Goal: Task Accomplishment & Management: Complete application form

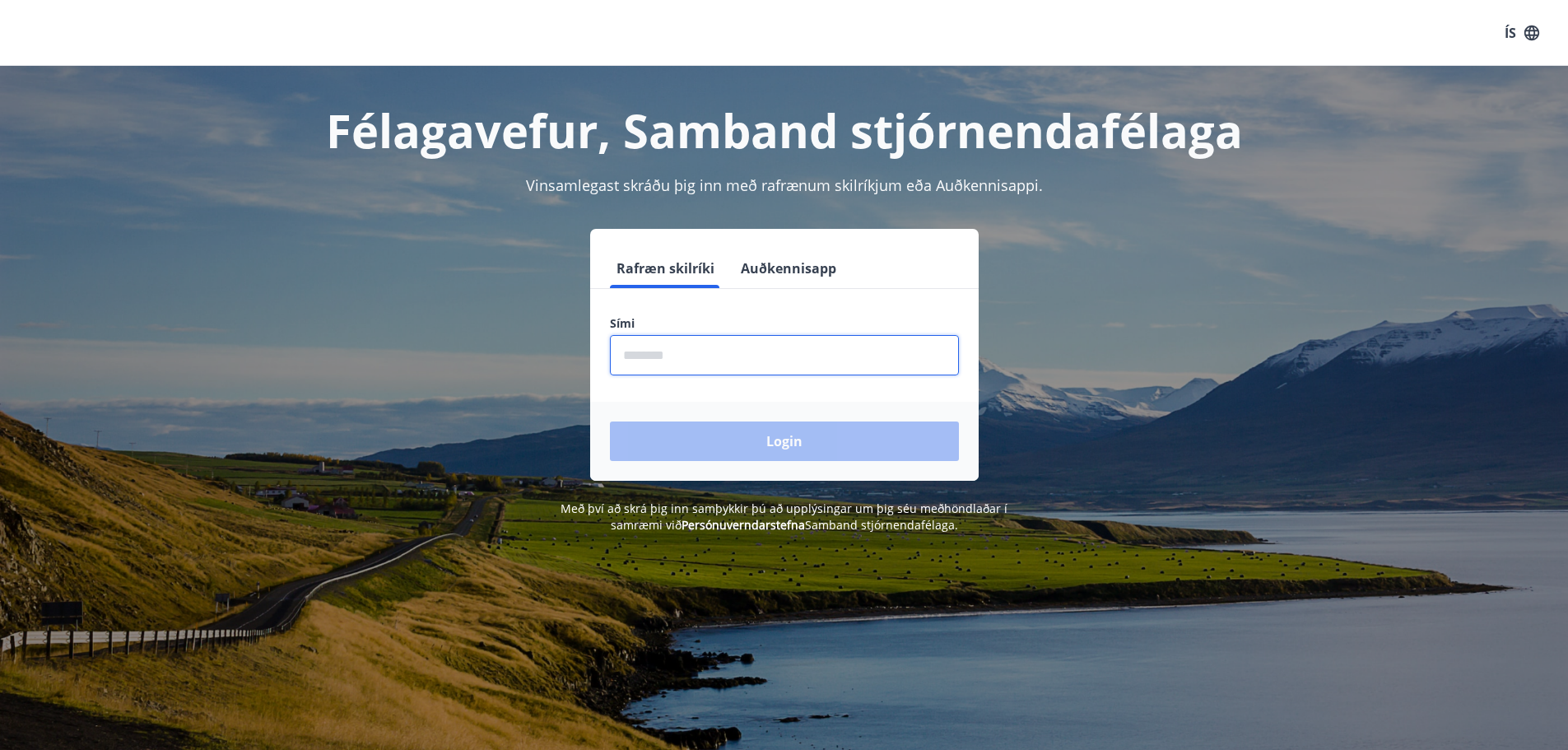
click at [639, 359] on input "phone" at bounding box center [785, 356] width 349 height 41
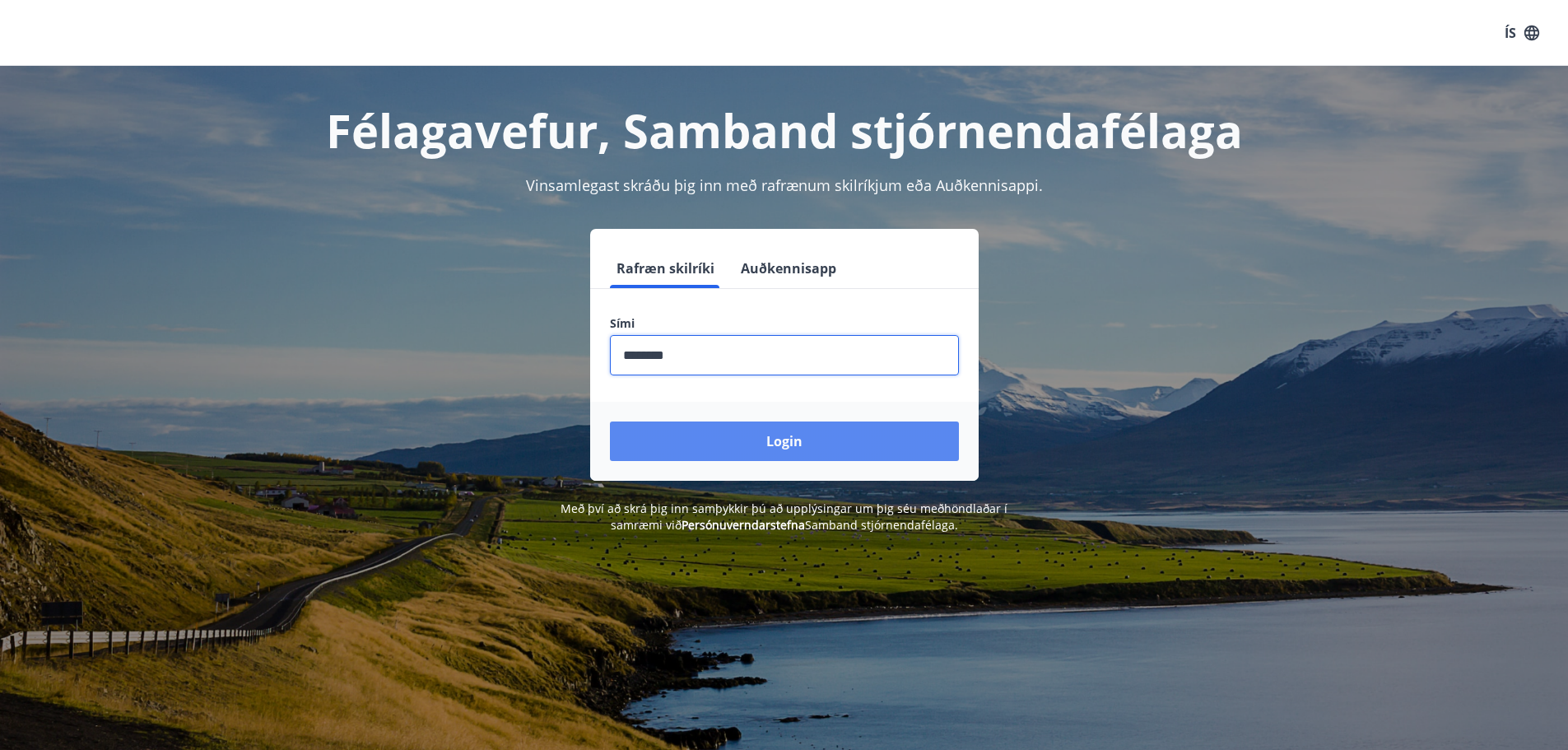
type input "********"
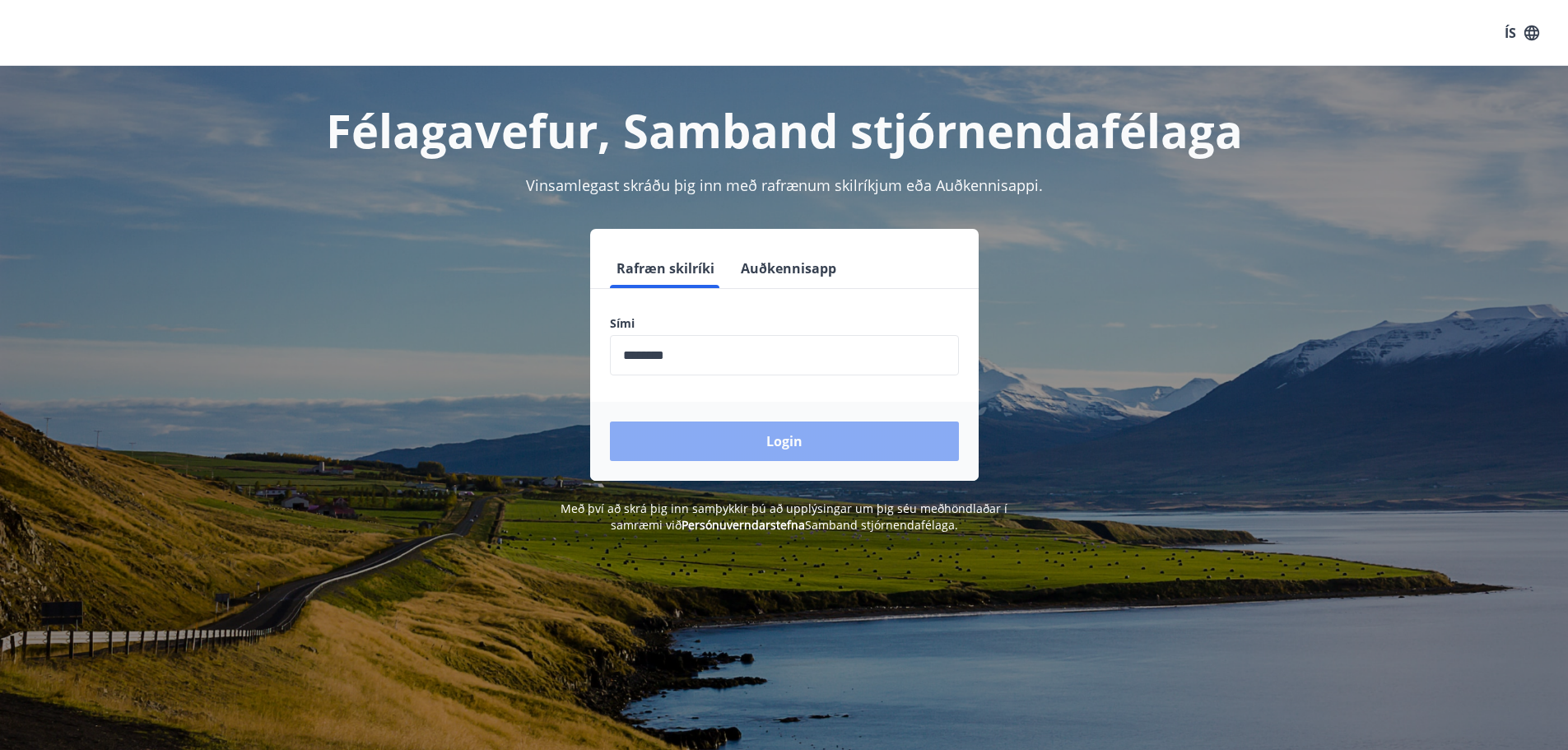
click at [800, 428] on button "Login" at bounding box center [785, 441] width 349 height 40
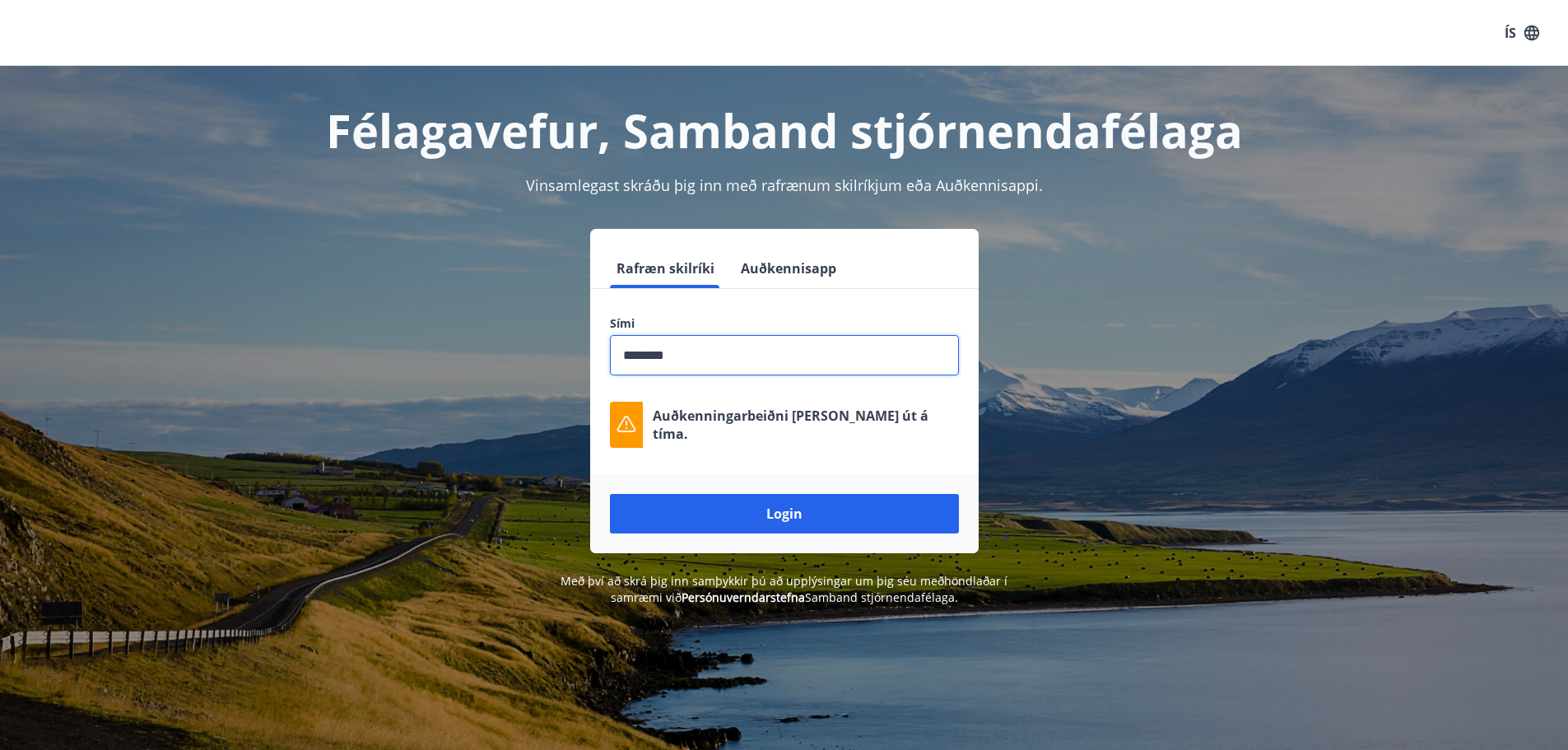
drag, startPoint x: 696, startPoint y: 357, endPoint x: 738, endPoint y: 340, distance: 45.3
click at [683, 344] on input "phone" at bounding box center [785, 356] width 349 height 41
click at [774, 514] on button "Login" at bounding box center [785, 514] width 349 height 40
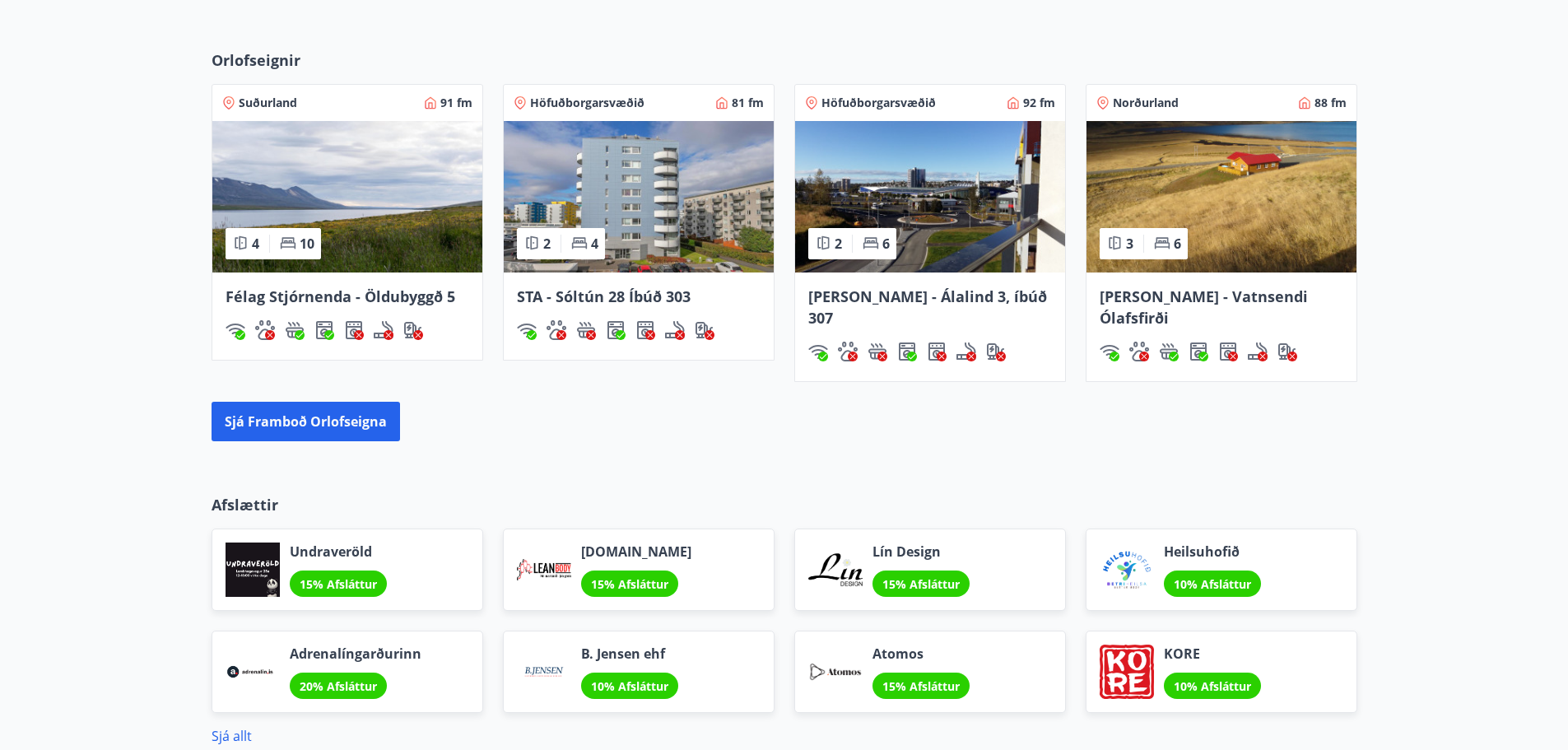
scroll to position [1350, 0]
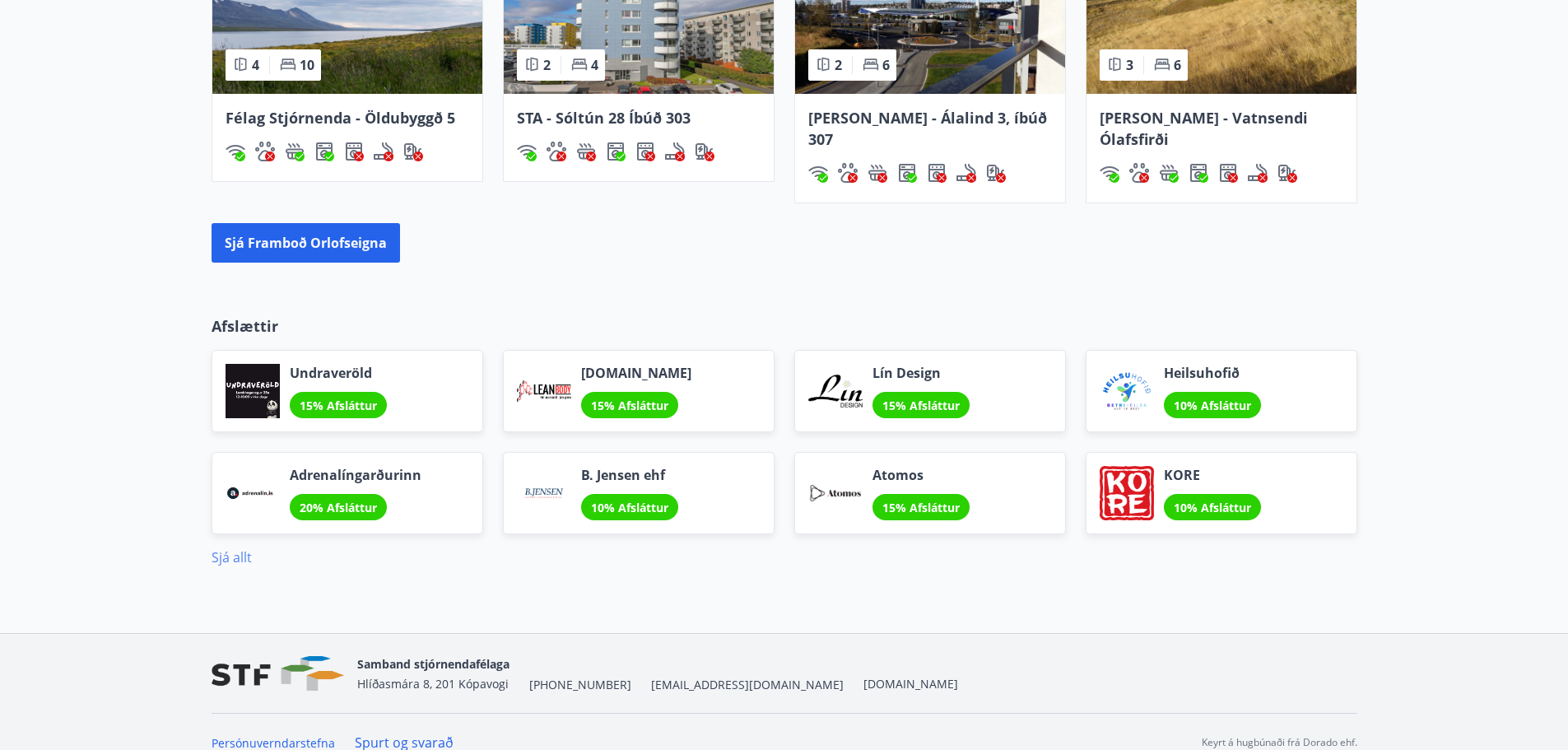
click at [228, 549] on link "Sjá allt" at bounding box center [232, 558] width 41 height 19
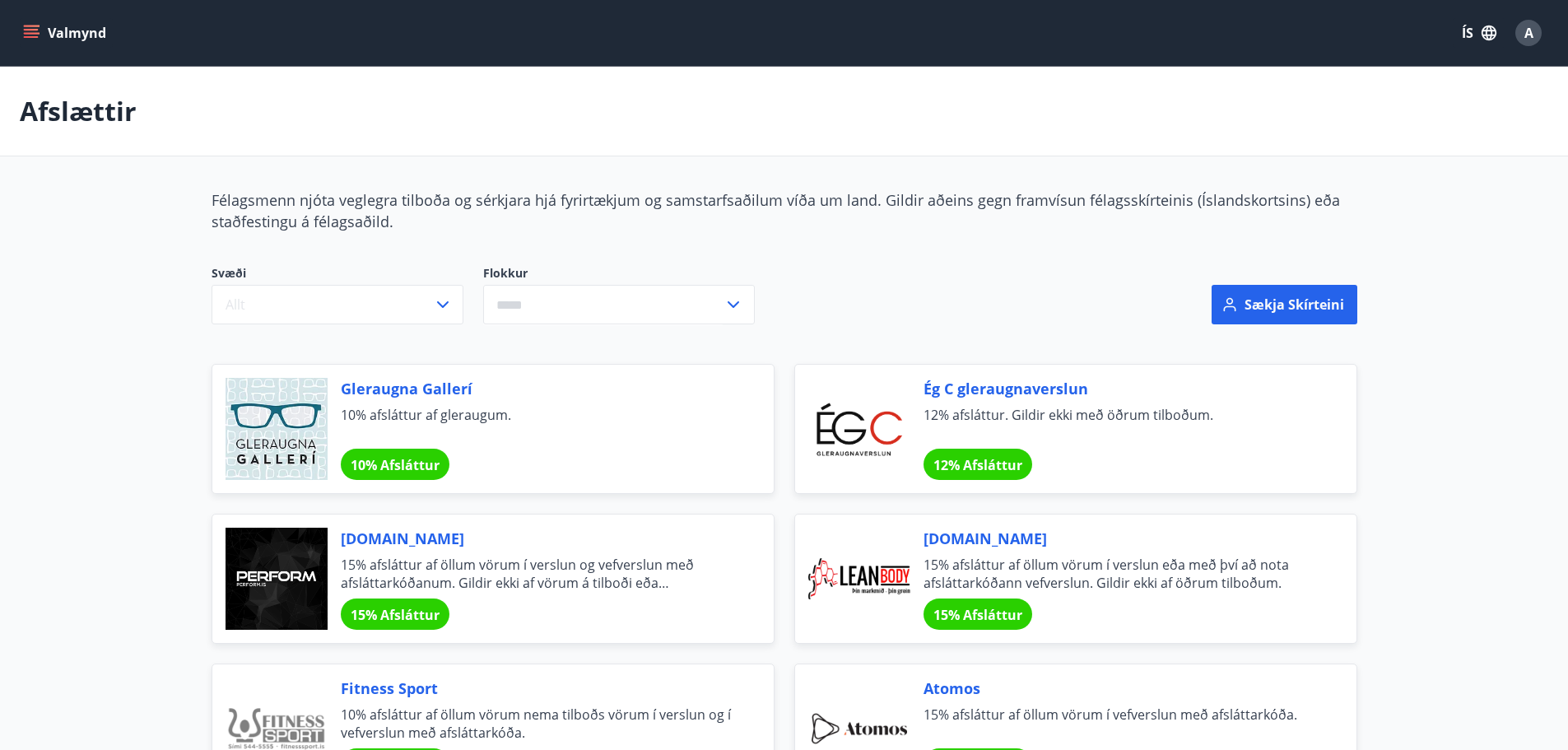
click at [1527, 31] on span "A" at bounding box center [1528, 33] width 9 height 19
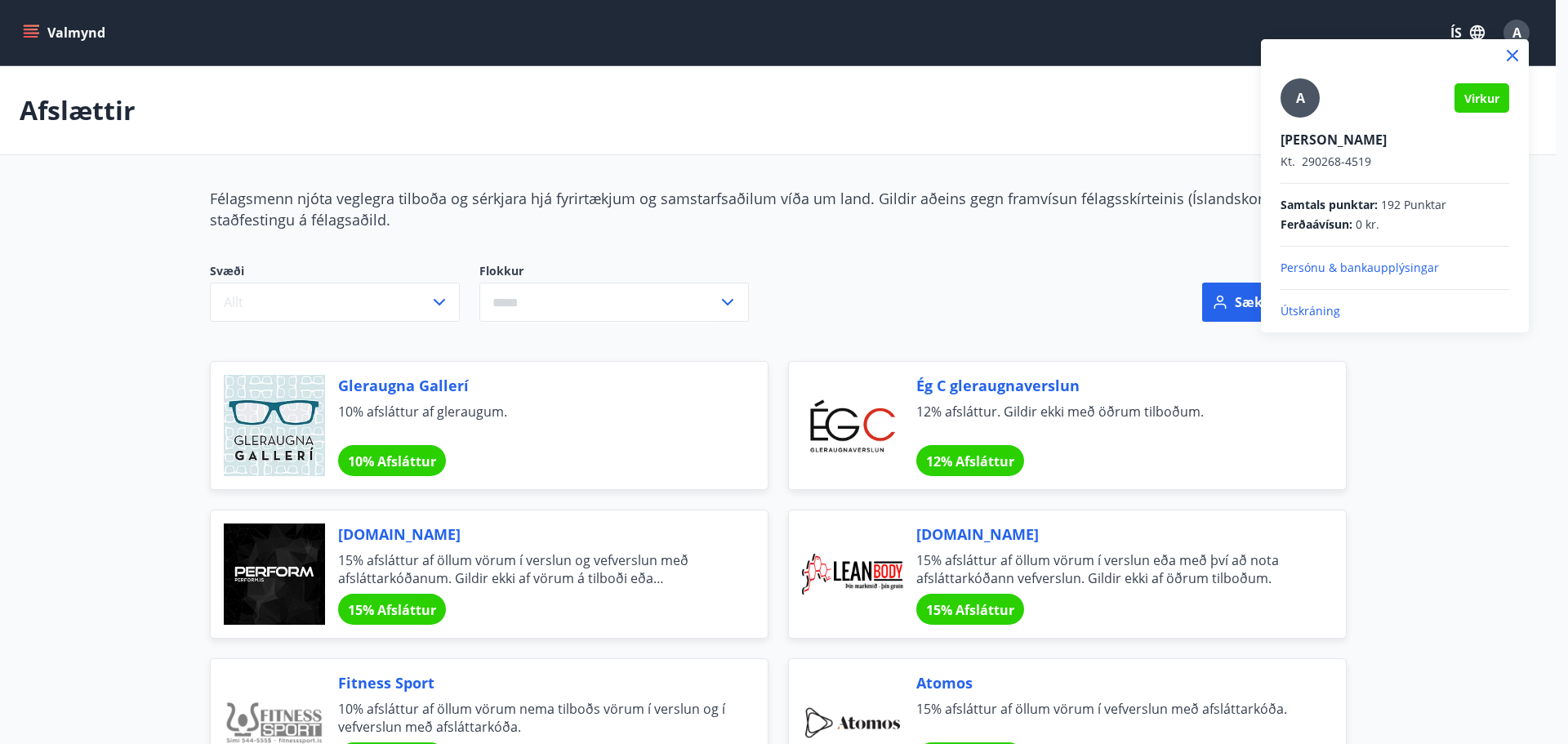
click at [441, 113] on div at bounding box center [784, 372] width 1568 height 744
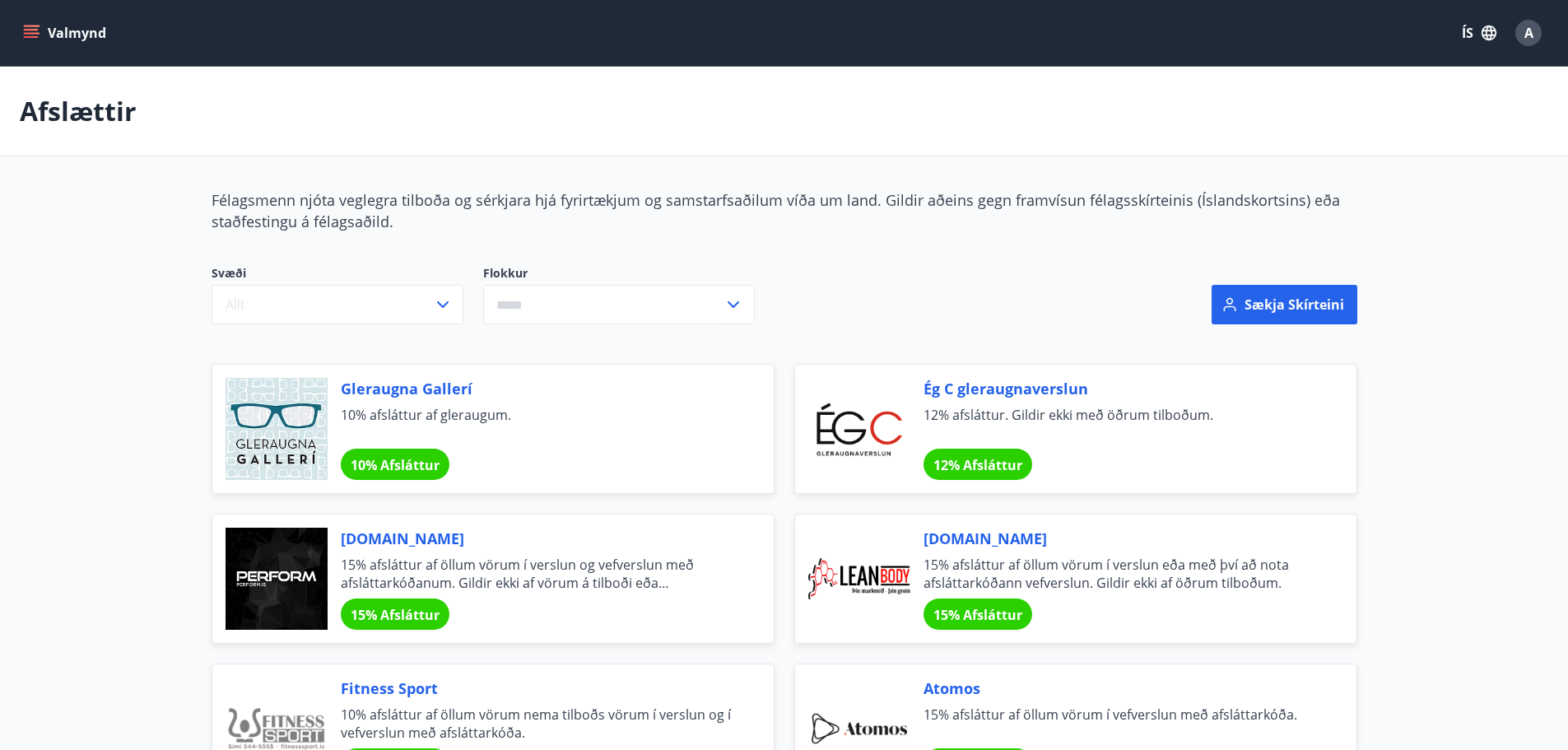
click at [36, 26] on icon "menu" at bounding box center [33, 26] width 19 height 2
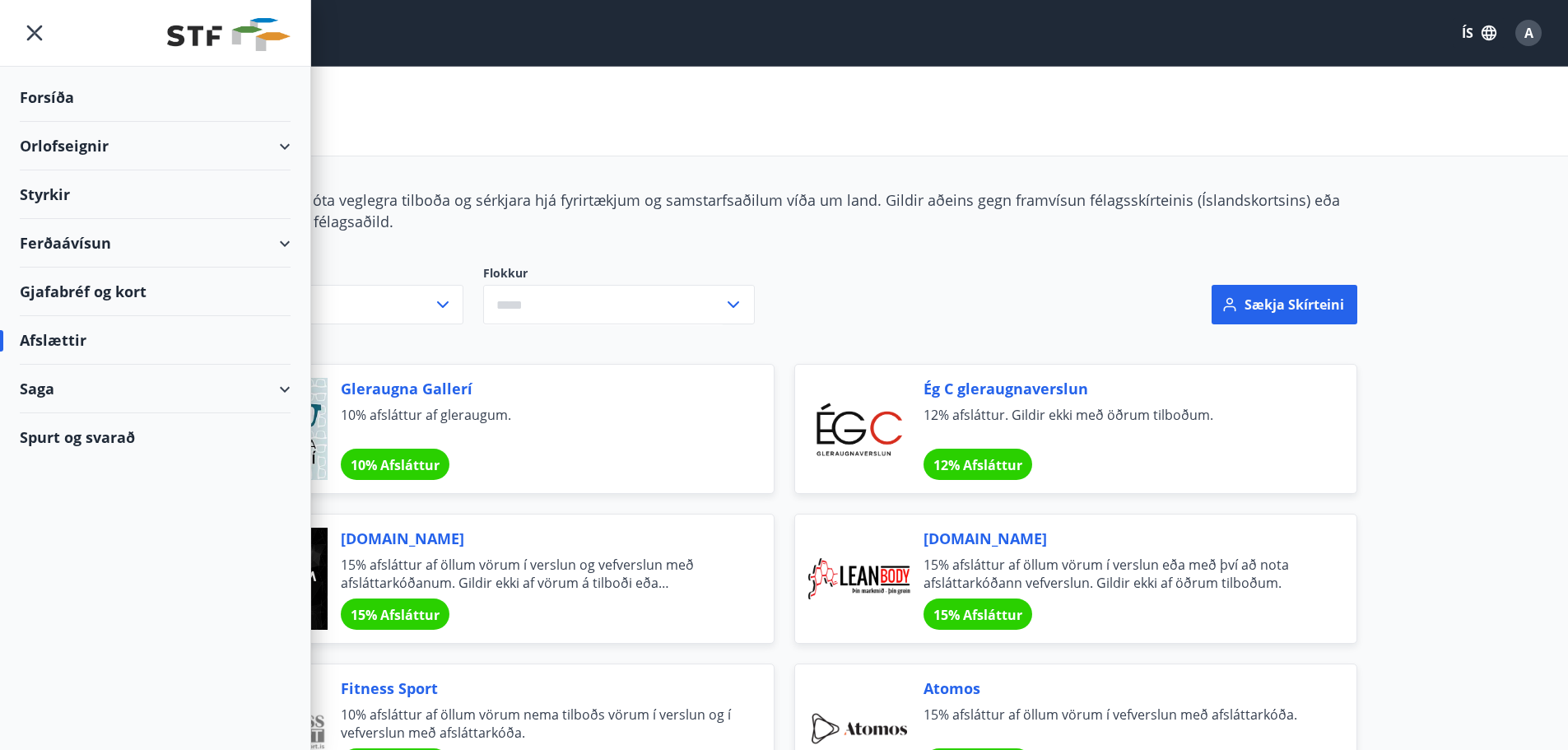
click at [36, 122] on div "Styrkir" at bounding box center [154, 97] width 271 height 49
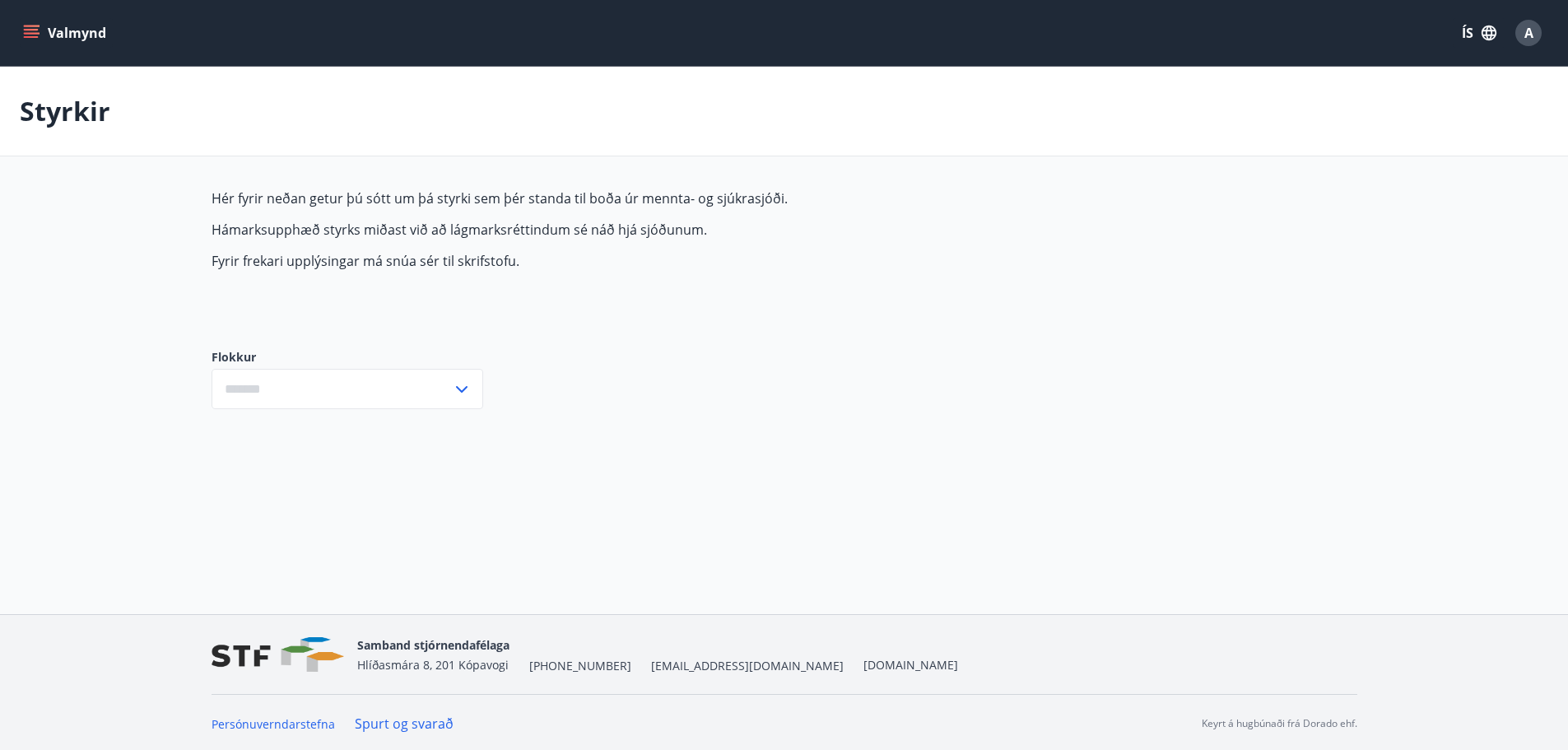
type input "***"
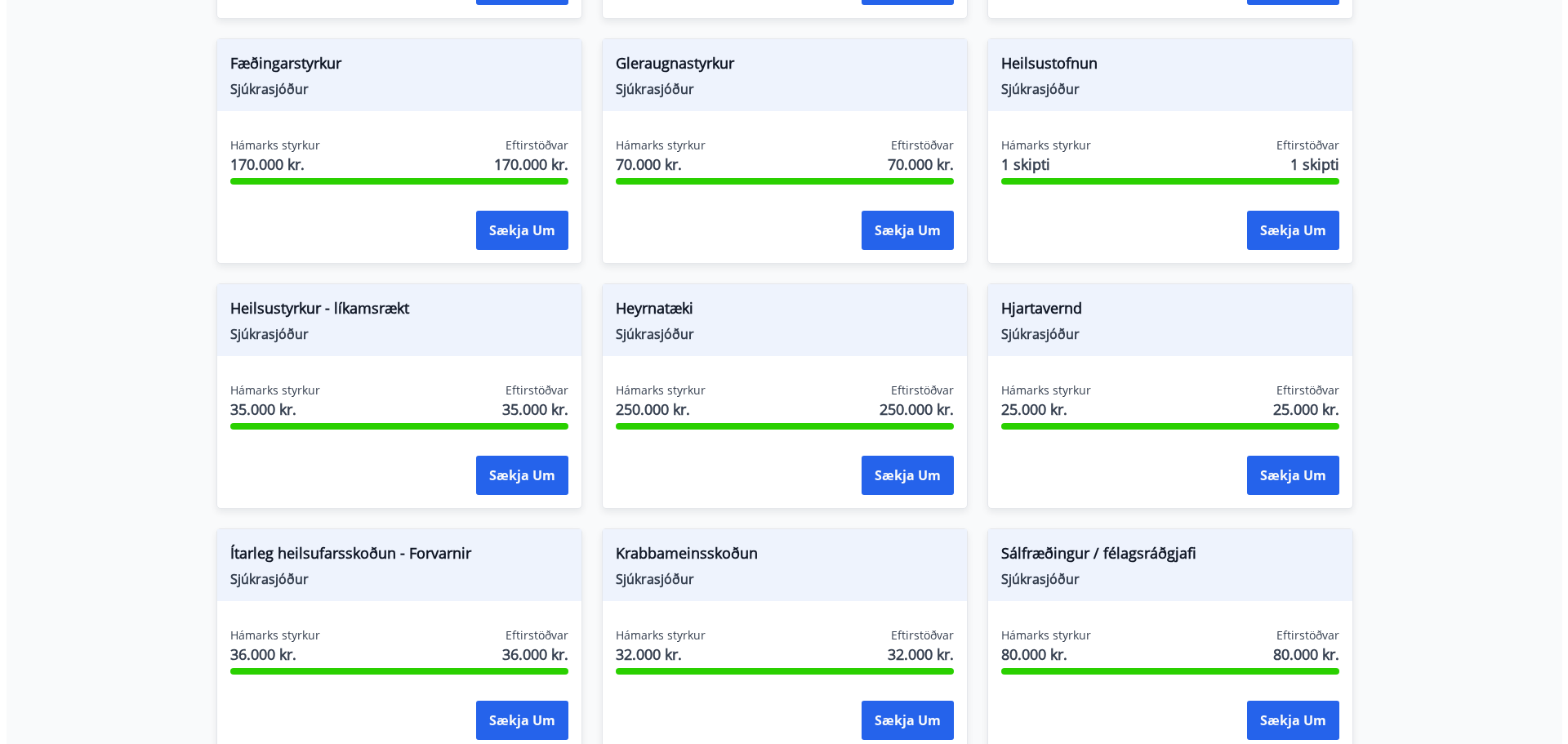
scroll to position [654, 0]
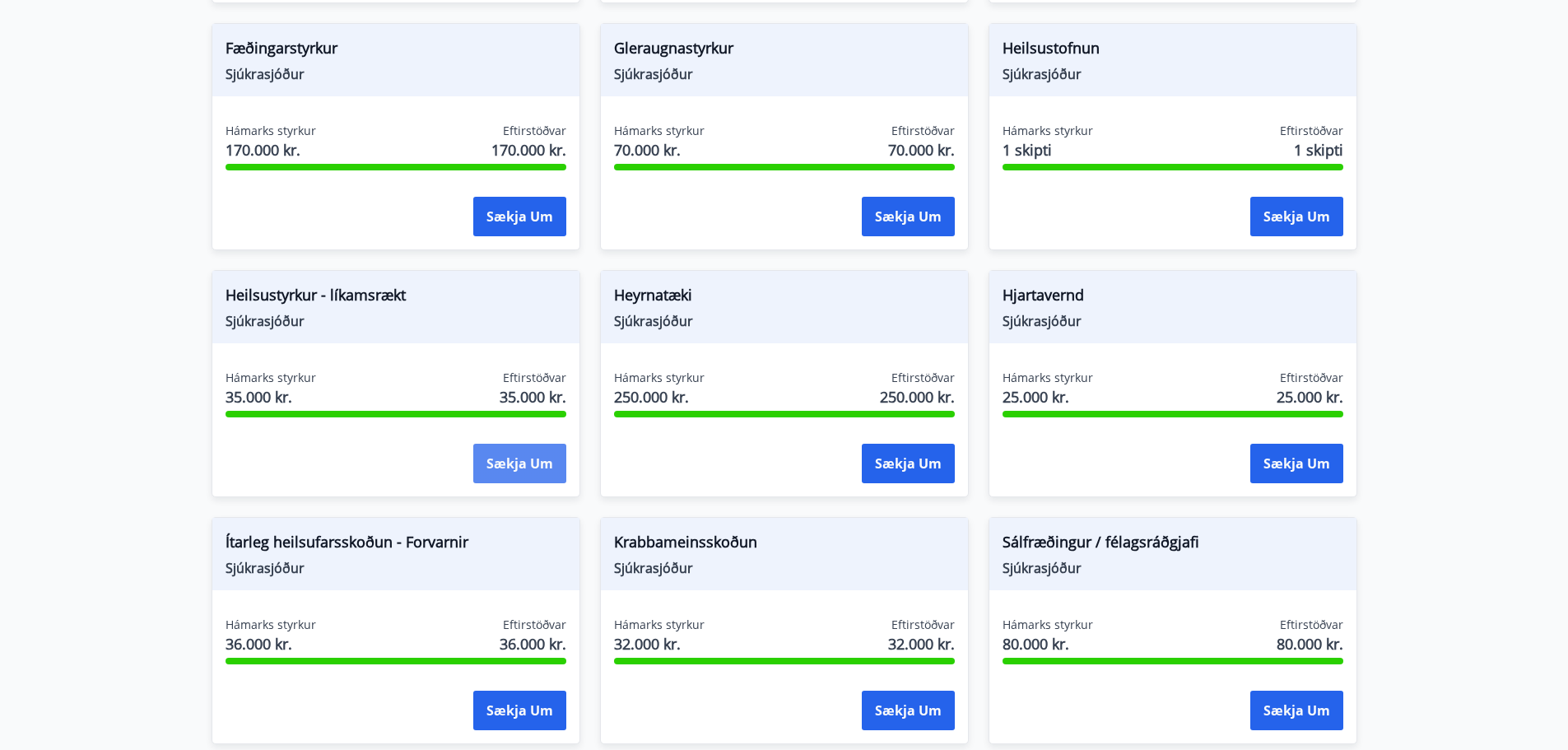
click at [515, 461] on button "Sækja um" at bounding box center [519, 463] width 93 height 40
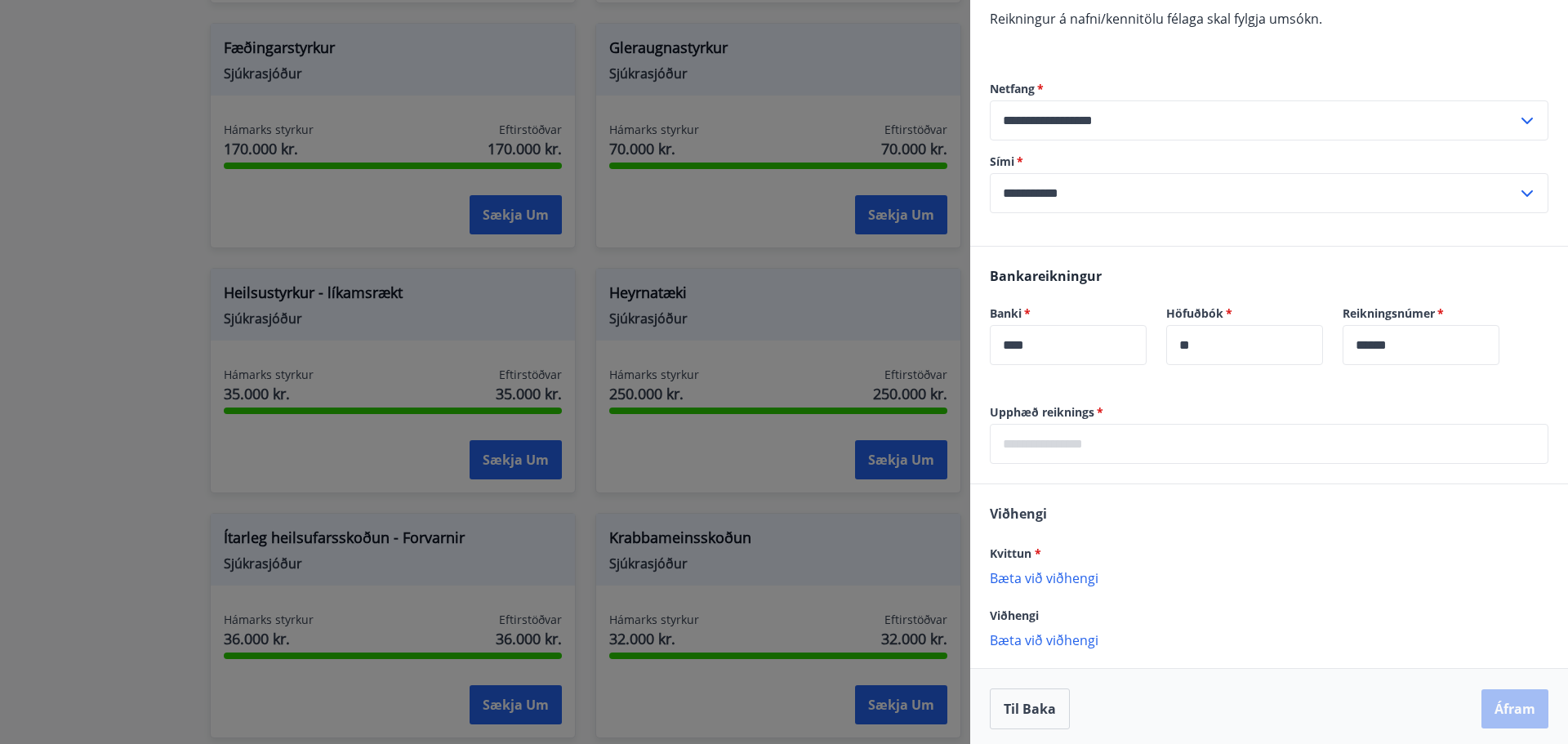
scroll to position [286, 0]
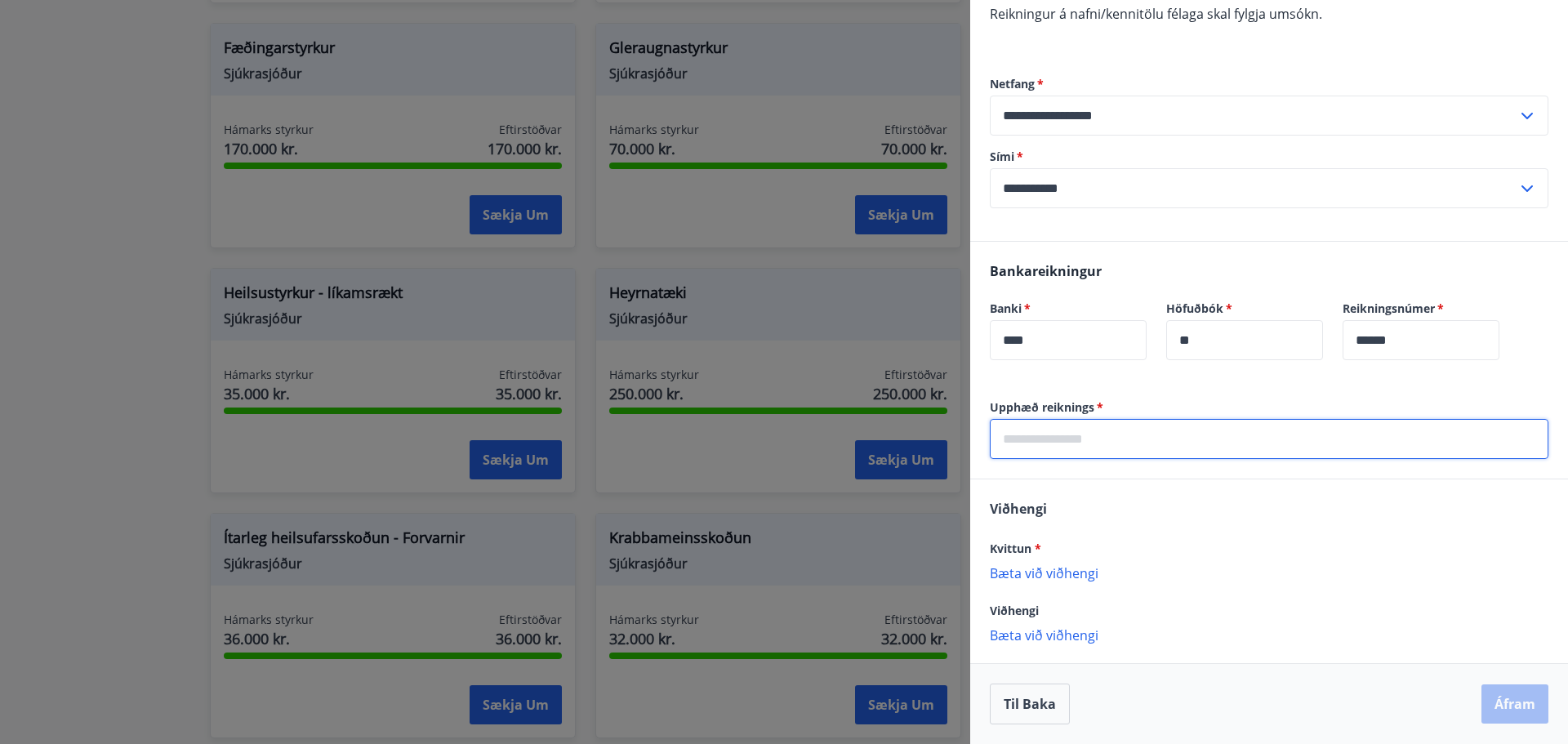
click at [1138, 439] on input "text" at bounding box center [1269, 439] width 558 height 40
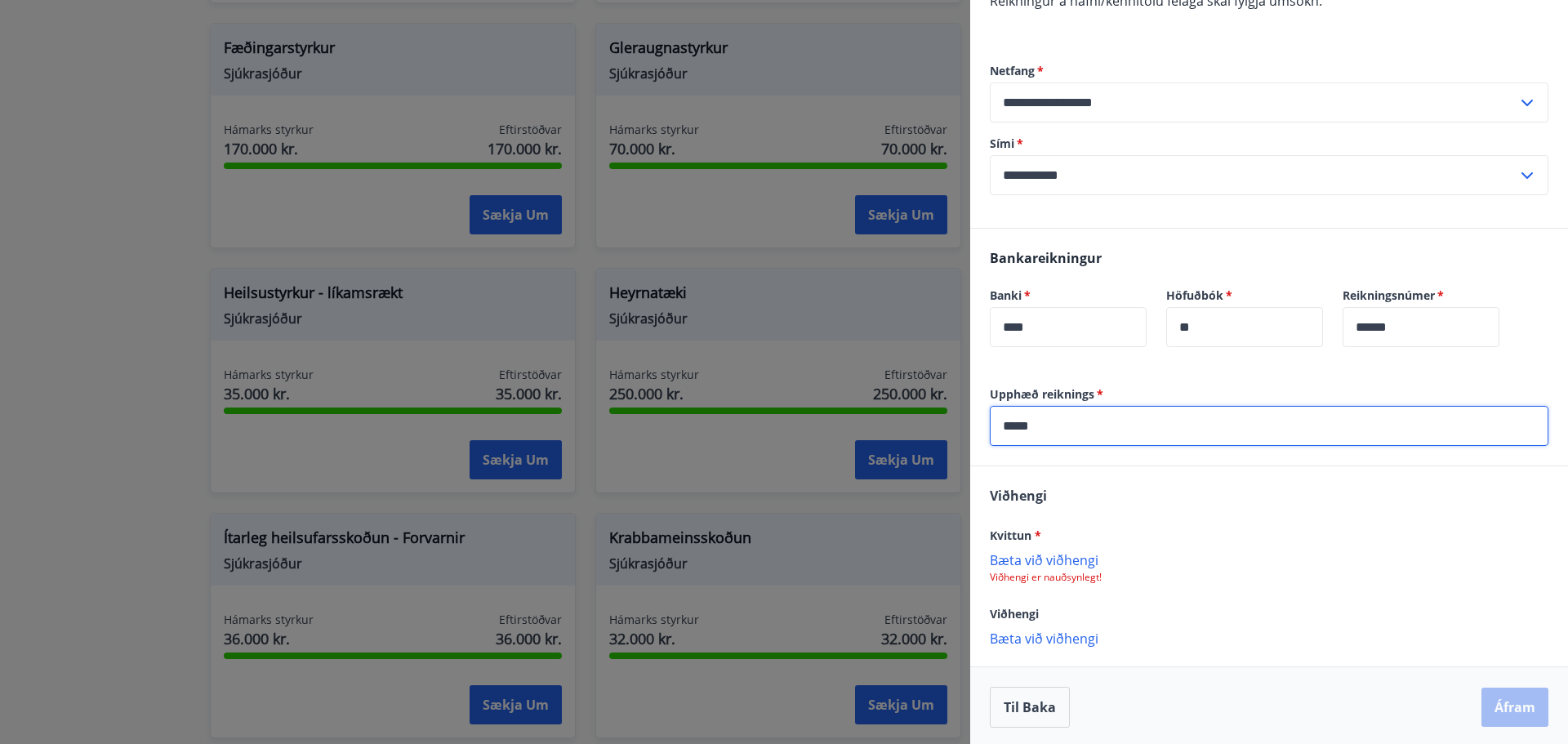
scroll to position [302, 0]
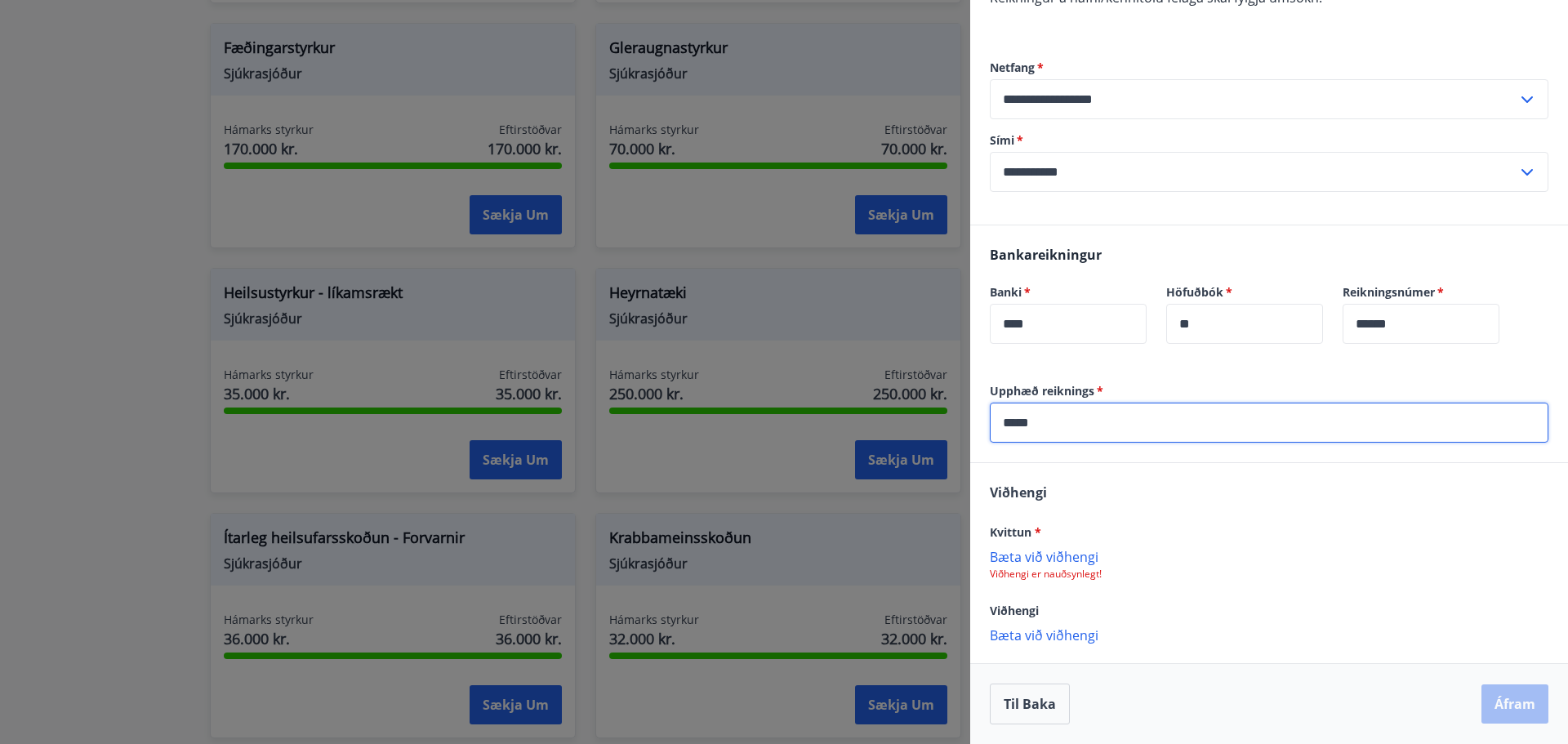
type input "*****"
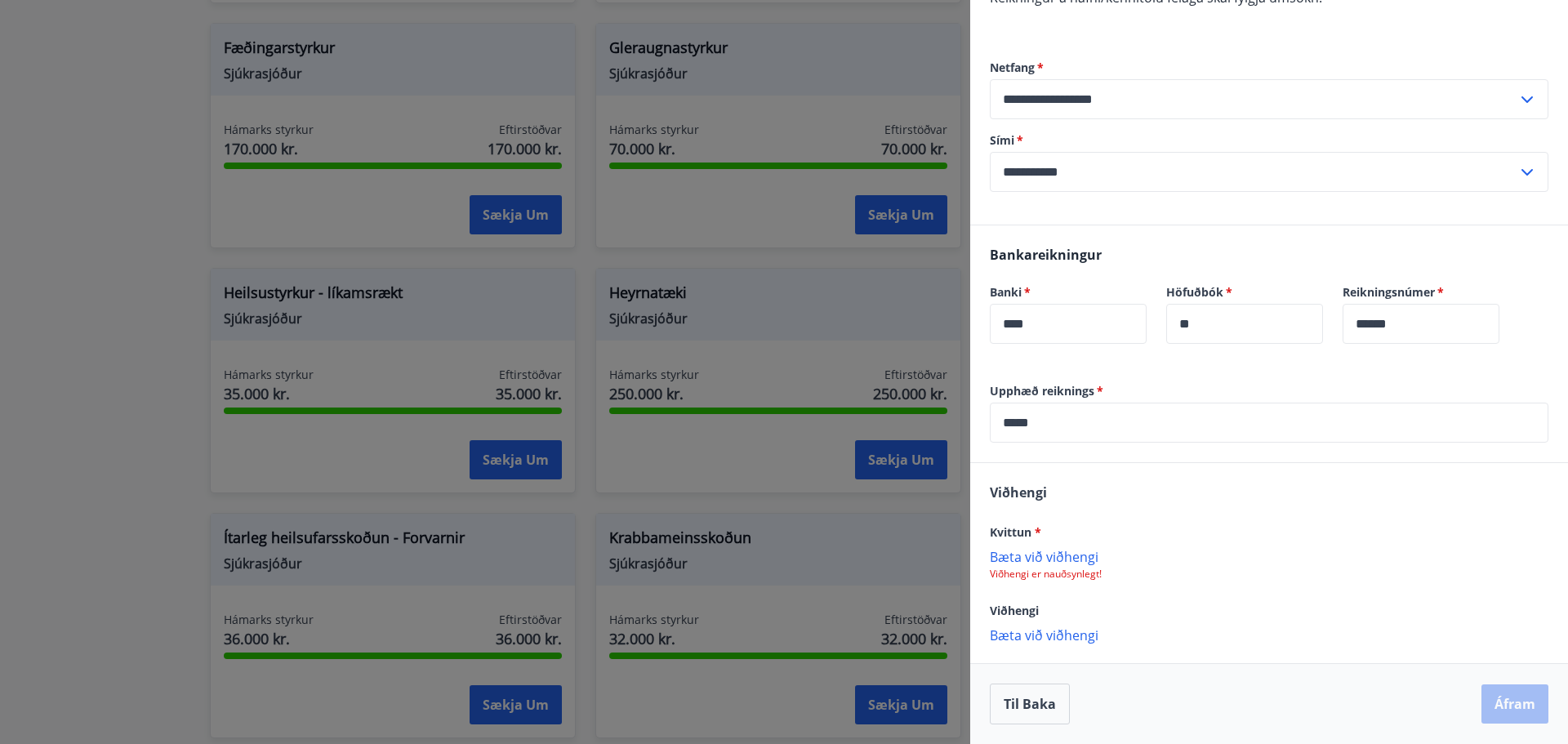
click at [1053, 558] on p "Bæta við viðhengi" at bounding box center [1269, 556] width 558 height 17
click at [1048, 559] on p "Bæta við viðhengi" at bounding box center [1269, 556] width 558 height 17
click at [1499, 709] on button "Áfram" at bounding box center [1515, 704] width 67 height 39
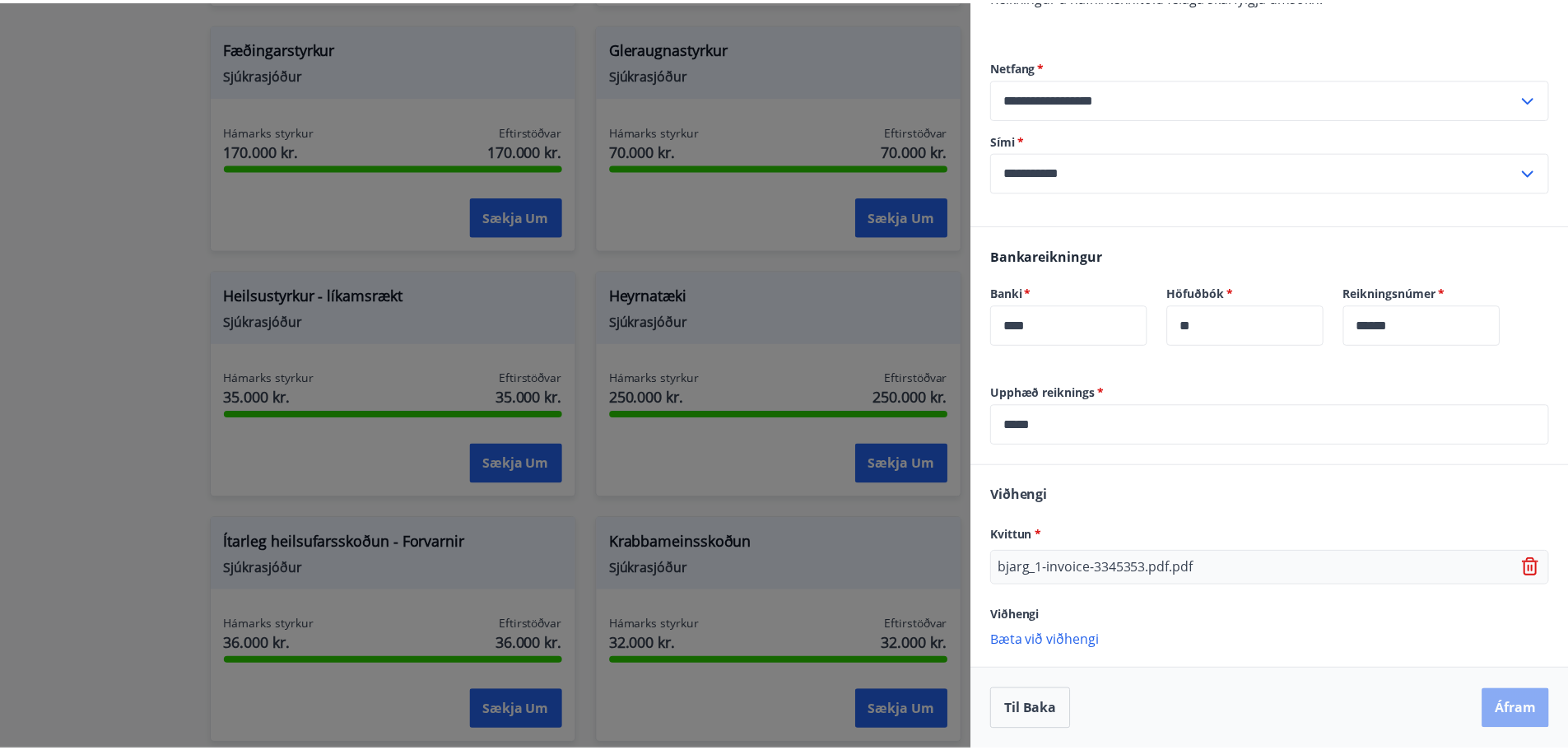
scroll to position [0, 0]
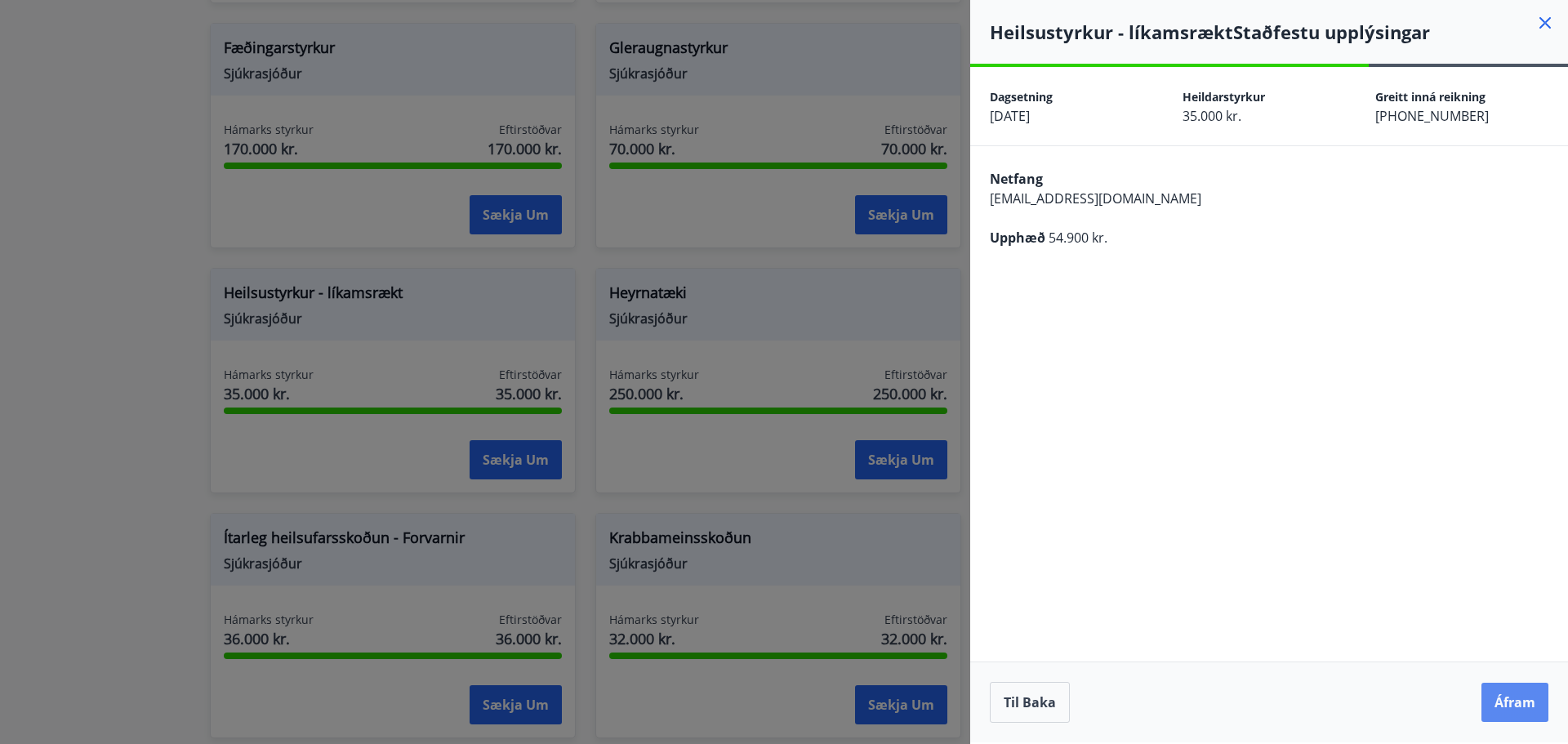
click at [1511, 707] on button "Áfram" at bounding box center [1515, 702] width 67 height 39
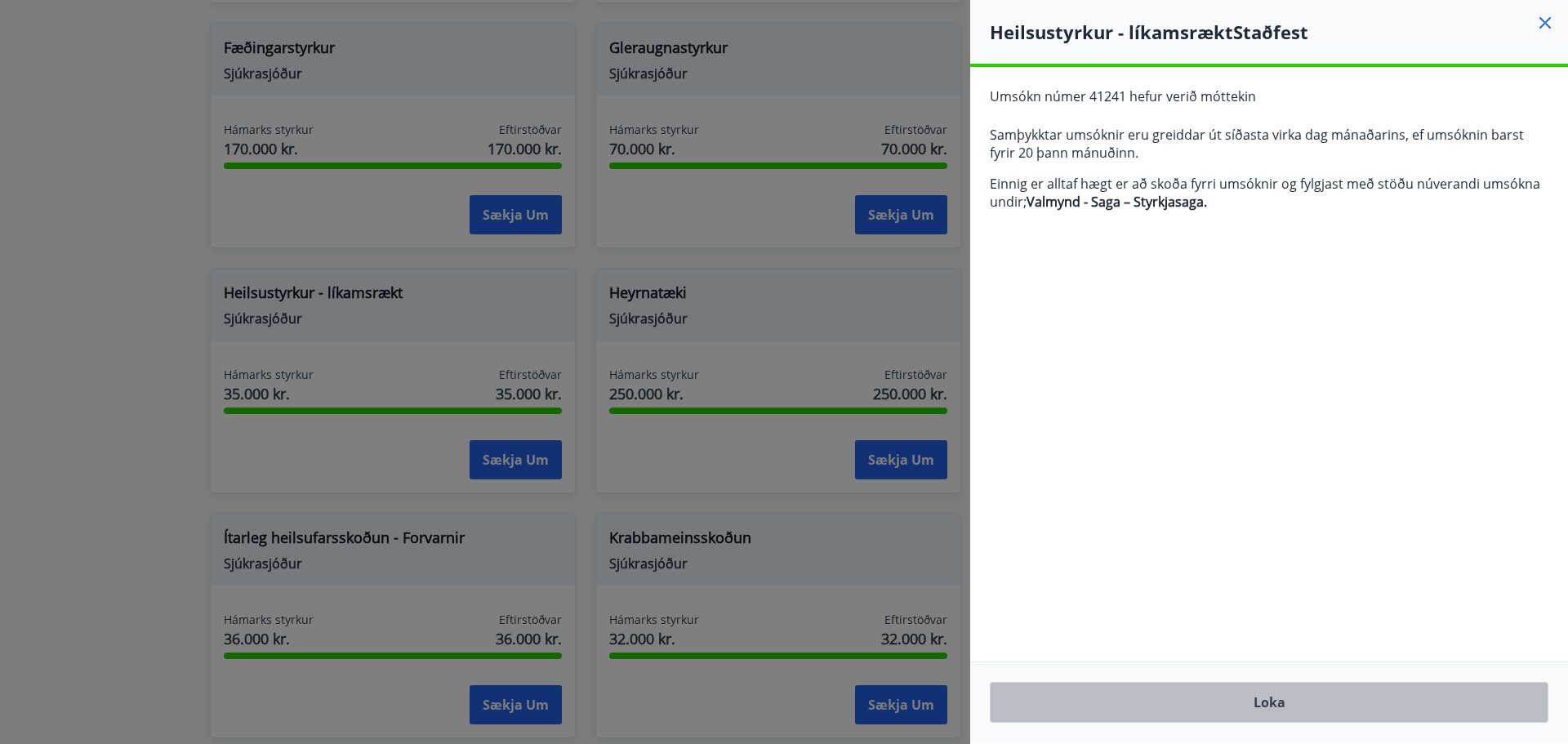
click at [1283, 708] on button "Loka" at bounding box center [1269, 702] width 558 height 41
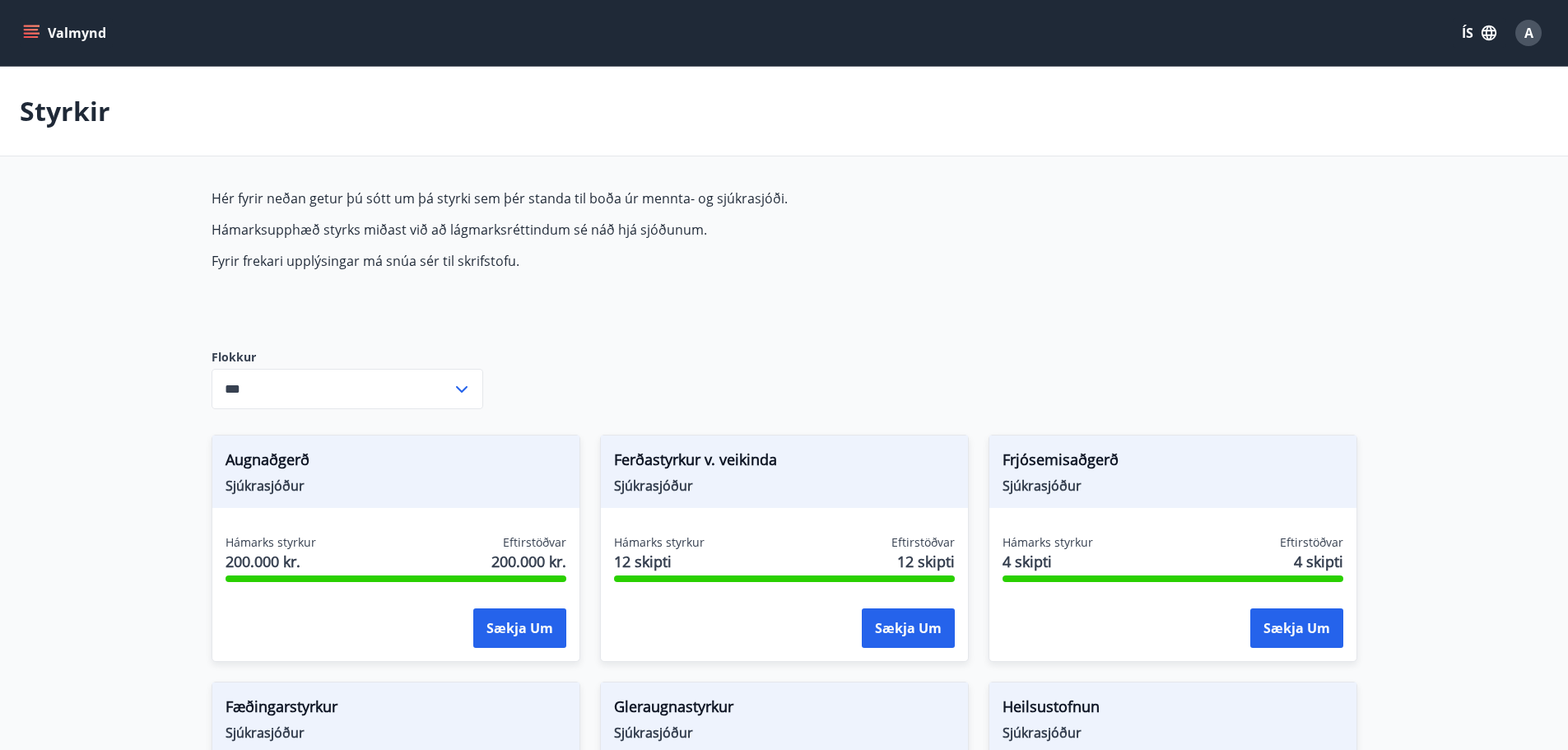
click at [1527, 26] on span "A" at bounding box center [1528, 33] width 9 height 19
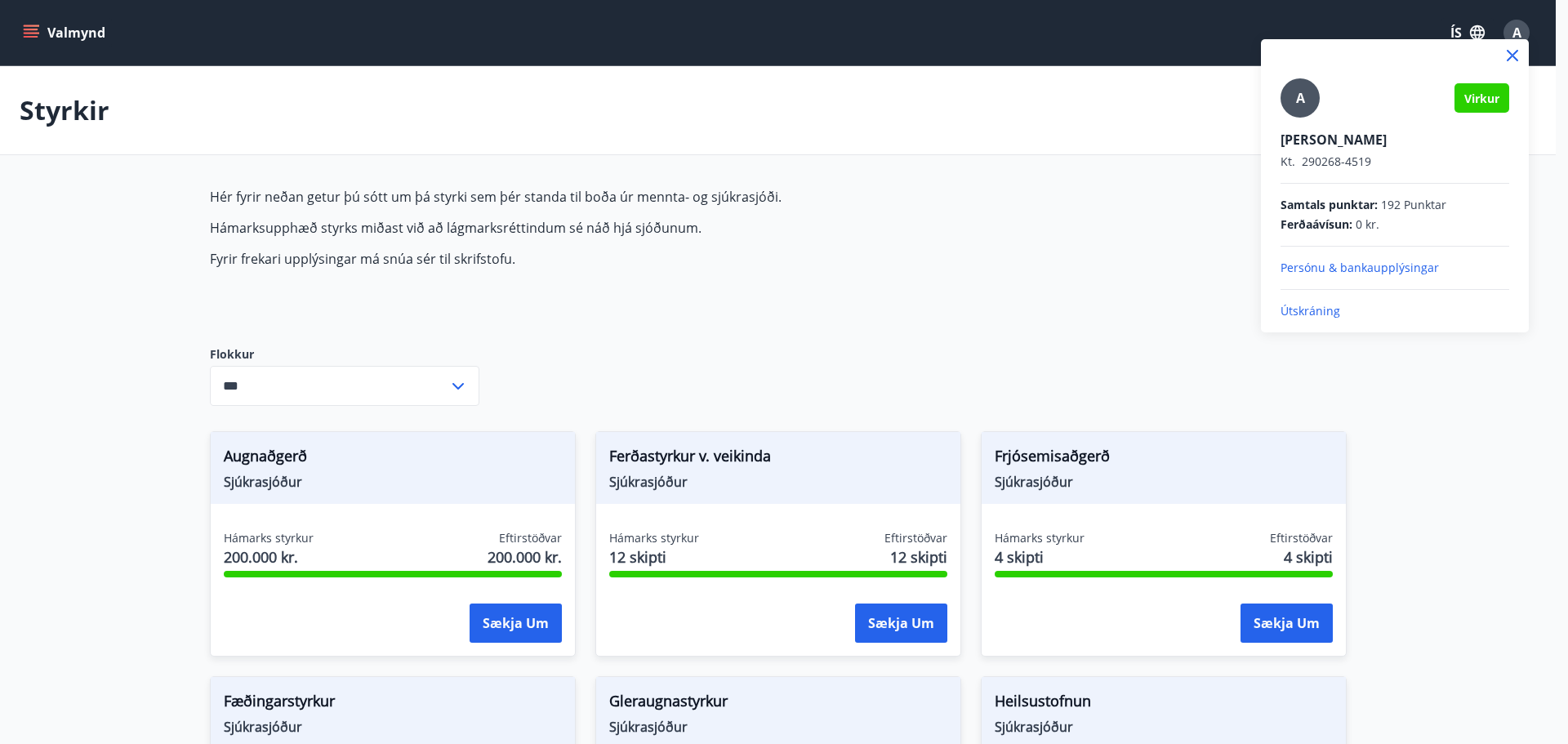
click at [1311, 312] on p "Útskráning" at bounding box center [1394, 311] width 228 height 17
